Goal: Task Accomplishment & Management: Complete application form

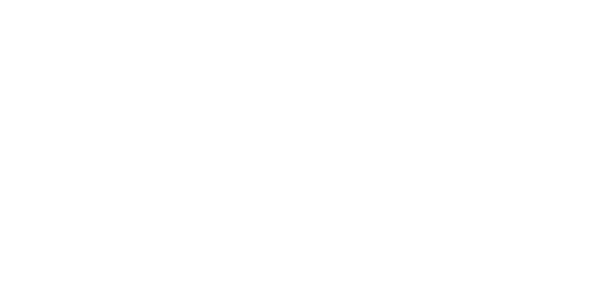
click at [0, 0] on html at bounding box center [0, 0] width 0 height 0
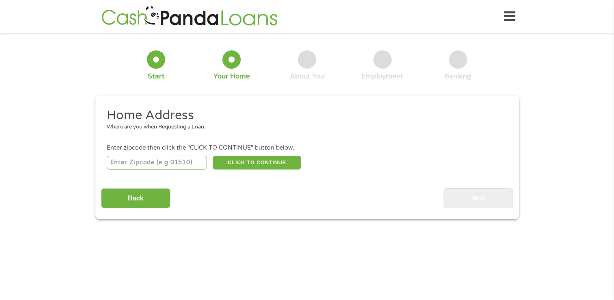
click at [192, 166] on input "number" at bounding box center [157, 163] width 100 height 14
type input "23834"
select select "[US_STATE]"
click at [277, 164] on button "CLICK TO CONTINUE" at bounding box center [257, 163] width 89 height 14
type input "23834"
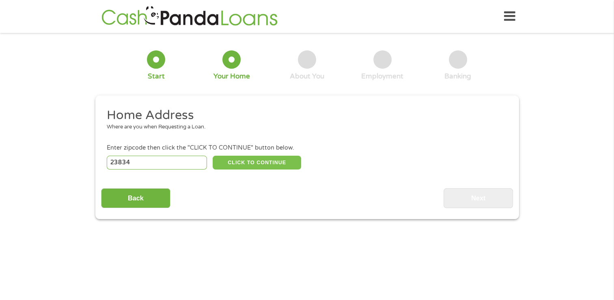
type input "[GEOGRAPHIC_DATA]"
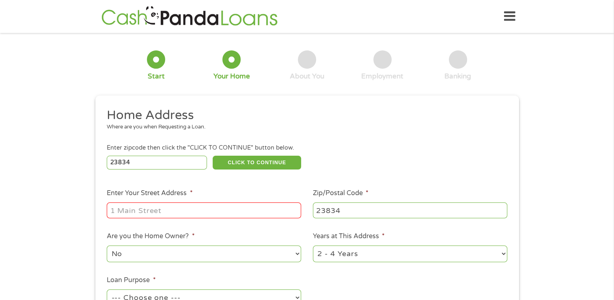
click at [245, 209] on input "Enter Your Street Address *" at bounding box center [204, 209] width 194 height 15
type input "[STREET_ADDRESS][PERSON_NAME]"
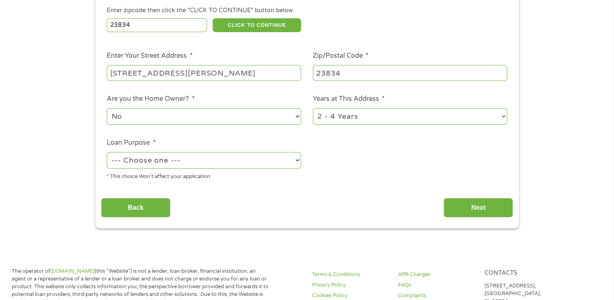
scroll to position [145, 0]
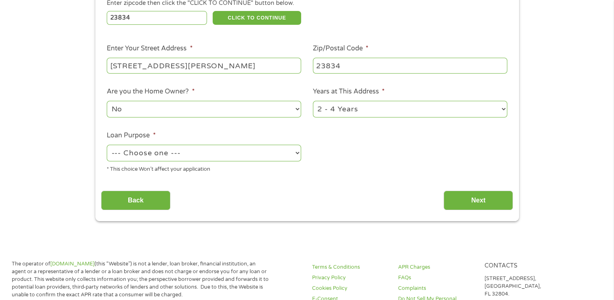
click at [378, 112] on select "1 Year or less 1 - 2 Years 2 - 4 Years Over 4 Years" at bounding box center [410, 109] width 194 height 17
select select "60months"
click at [313, 101] on select "1 Year or less 1 - 2 Years 2 - 4 Years Over 4 Years" at bounding box center [410, 109] width 194 height 17
click at [261, 153] on select "--- Choose one --- Pay Bills Debt Consolidation Home Improvement Major Purchase…" at bounding box center [204, 153] width 194 height 17
select select "other"
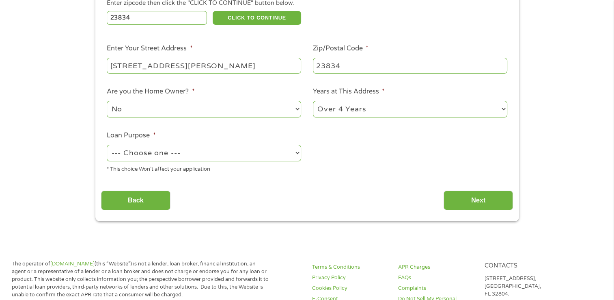
click at [107, 145] on select "--- Choose one --- Pay Bills Debt Consolidation Home Improvement Major Purchase…" at bounding box center [204, 153] width 194 height 17
click at [488, 201] on input "Next" at bounding box center [478, 200] width 69 height 20
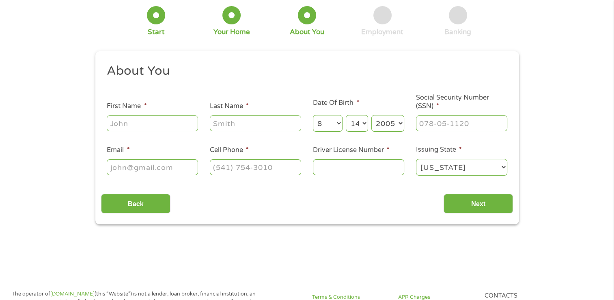
scroll to position [0, 0]
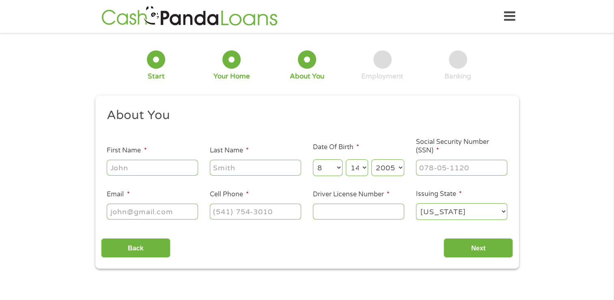
click at [153, 170] on input "First Name *" at bounding box center [152, 167] width 91 height 15
type input "[PERSON_NAME]"
select select "14"
type input "691-03-5732"
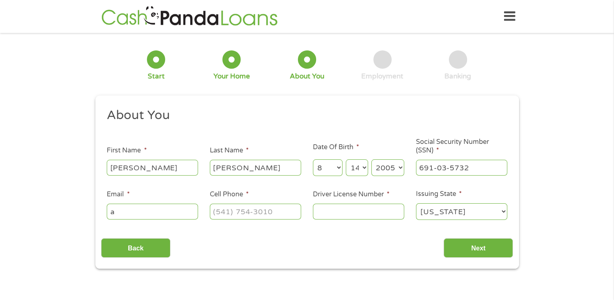
type input "[EMAIL_ADDRESS][DOMAIN_NAME]"
type input "[PHONE_NUMBER]"
type input "T62591424"
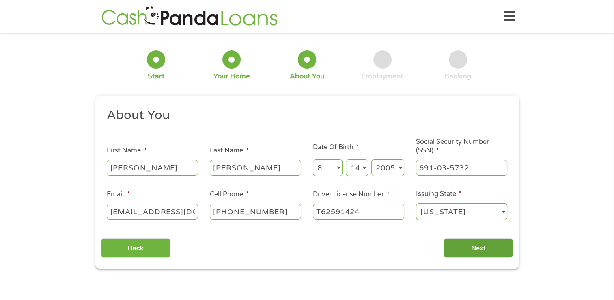
click at [490, 250] on input "Next" at bounding box center [478, 248] width 69 height 20
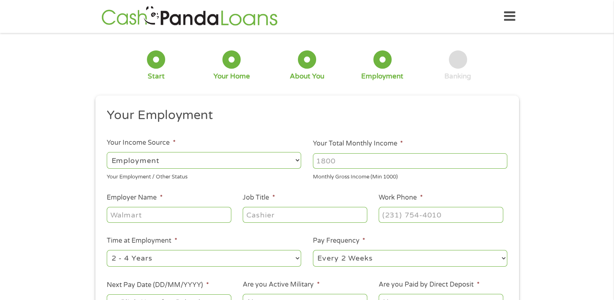
click at [426, 159] on input "Your Total Monthly Income *" at bounding box center [410, 160] width 194 height 15
type input "5100"
type input "Amazon"
type input "warehouse"
type input "[PHONE_NUMBER]"
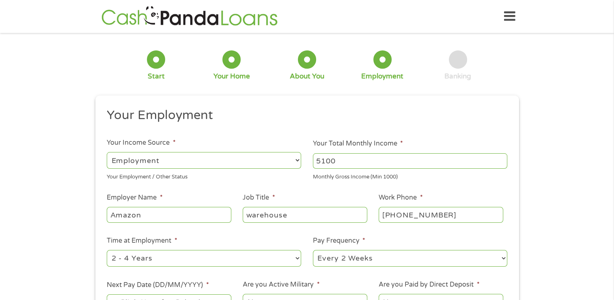
click at [470, 261] on select "--- Choose one --- Every 2 Weeks Every Week Monthly Semi-Monthly" at bounding box center [410, 258] width 194 height 17
select select "weekly"
click at [313, 250] on select "--- Choose one --- Every 2 Weeks Every Week Monthly Semi-Monthly" at bounding box center [410, 258] width 194 height 17
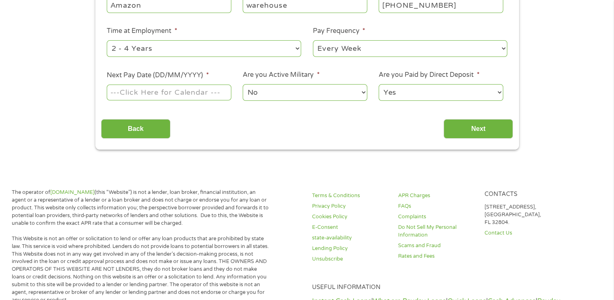
scroll to position [211, 0]
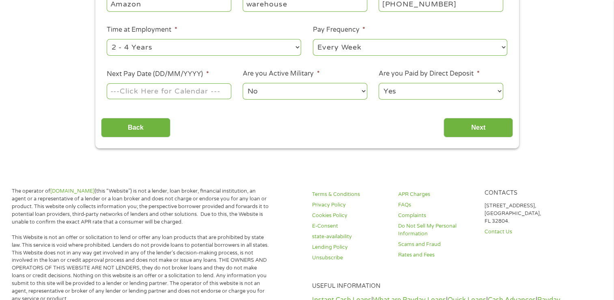
click at [129, 91] on body "Home Get Loan Offer How it works FAQs Blog Cash Loans Quick Loans Online Loans …" at bounding box center [307, 269] width 614 height 961
click at [167, 91] on input "Next Pay Date (DD/MM/YYYY) *" at bounding box center [169, 90] width 124 height 15
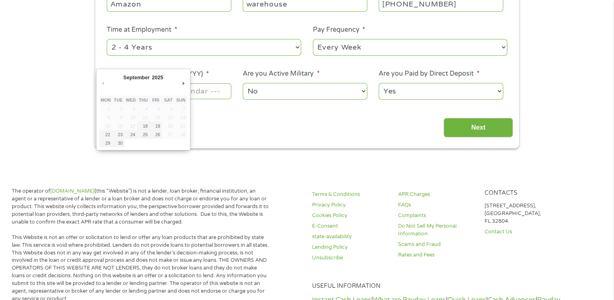
type input "[DATE]"
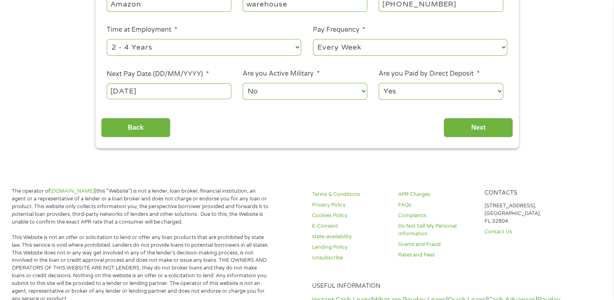
click at [481, 89] on select "Yes No" at bounding box center [441, 91] width 124 height 17
click at [379, 83] on select "Yes No" at bounding box center [441, 91] width 124 height 17
click at [487, 127] on input "Next" at bounding box center [478, 128] width 69 height 20
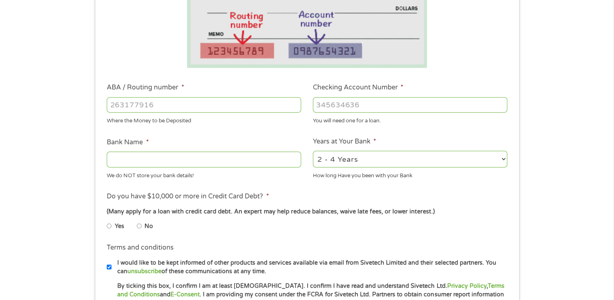
scroll to position [181, 0]
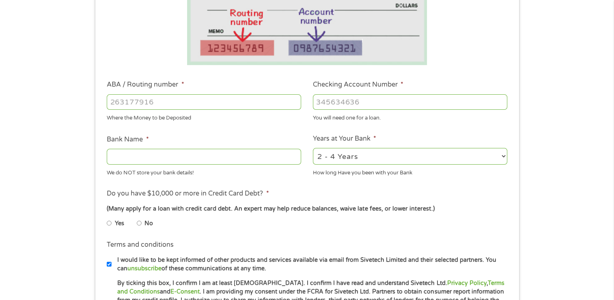
click at [119, 101] on input "ABA / Routing number *" at bounding box center [204, 101] width 194 height 15
type input "103100195"
type input "CENTRAL NATIONAL BANK TRUST"
type input "103100195"
type input "346973082820662"
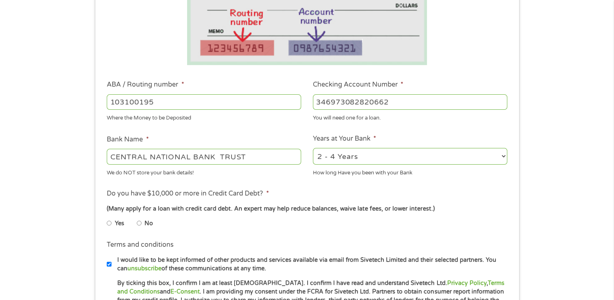
click at [145, 226] on label "No" at bounding box center [149, 223] width 9 height 9
click at [142, 226] on input "No" at bounding box center [139, 222] width 5 height 13
radio input "true"
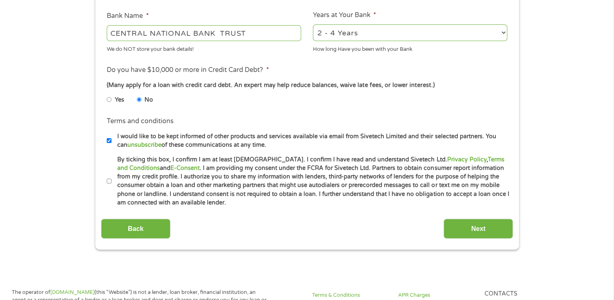
scroll to position [306, 0]
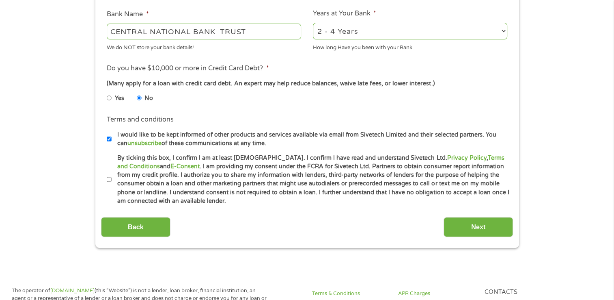
click at [111, 184] on input "By ticking this box, I confirm I am at least [DEMOGRAPHIC_DATA]. I confirm I ha…" at bounding box center [109, 179] width 5 height 13
checkbox input "true"
click at [492, 228] on input "Next" at bounding box center [478, 227] width 69 height 20
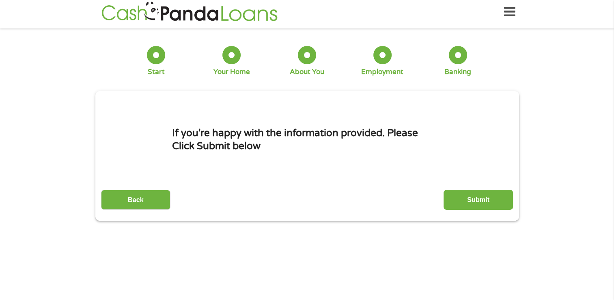
scroll to position [0, 0]
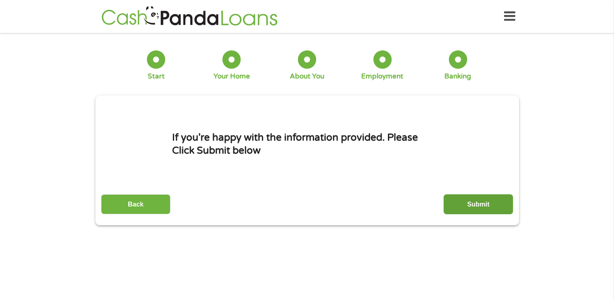
click at [481, 198] on input "Submit" at bounding box center [478, 204] width 69 height 20
